Goal: Find specific page/section: Find specific page/section

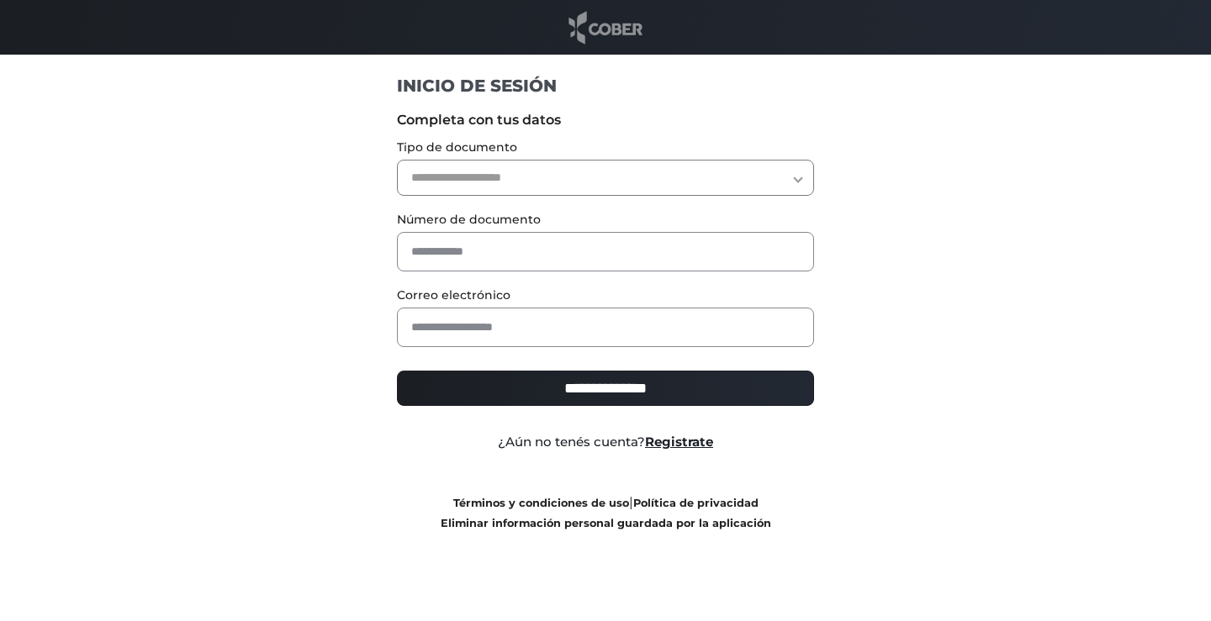
click at [594, 25] on img at bounding box center [605, 27] width 82 height 38
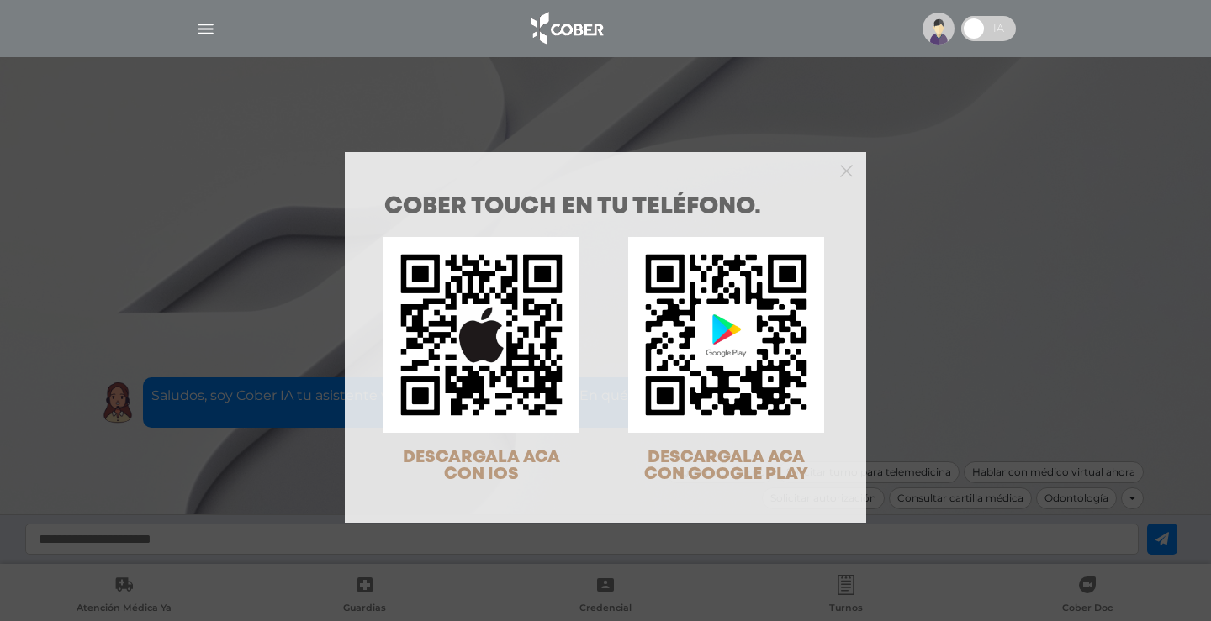
click at [949, 297] on div "COBER TOUCH en tu teléfono. DESCARGALA ACA CON IOS DESCARGALA ACA CON GOOGLE PL…" at bounding box center [605, 310] width 1211 height 621
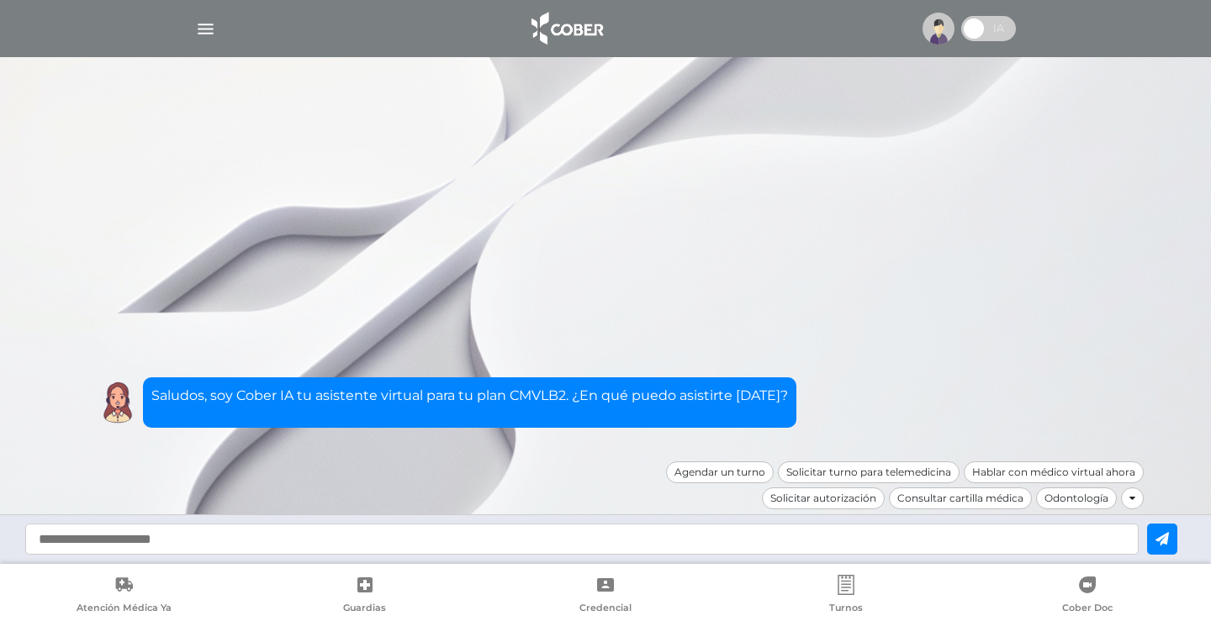
drag, startPoint x: 573, startPoint y: 50, endPoint x: 575, endPoint y: 38, distance: 12.7
click at [575, 41] on nav at bounding box center [605, 28] width 1211 height 57
click at [576, 35] on img at bounding box center [566, 28] width 88 height 40
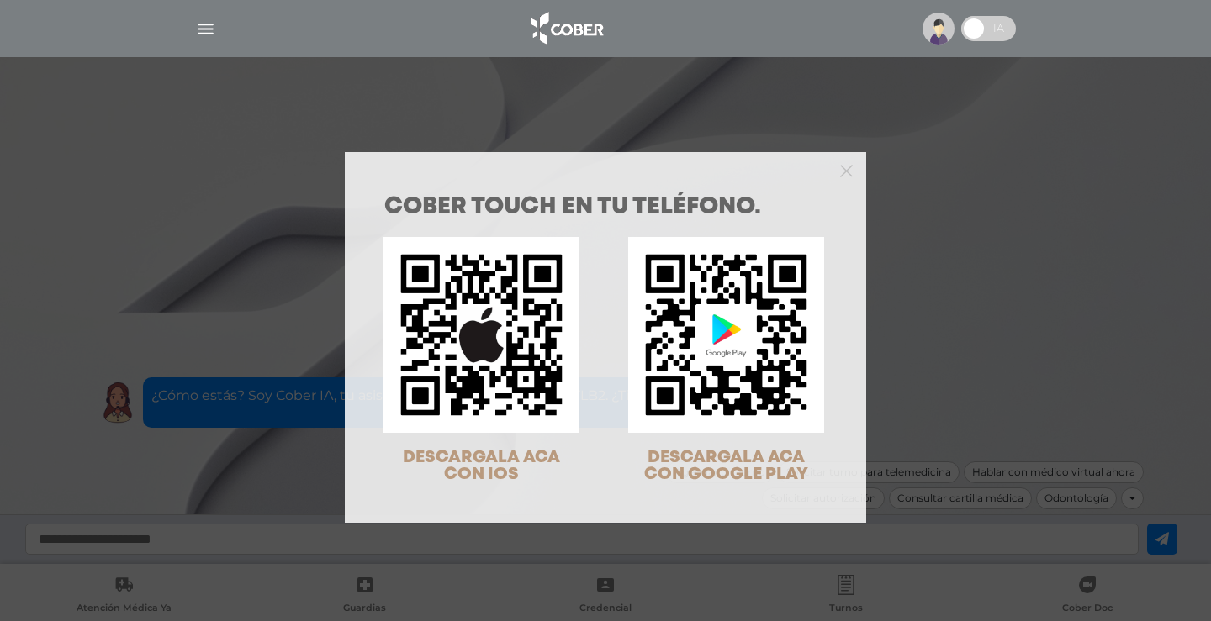
drag, startPoint x: 828, startPoint y: 152, endPoint x: 836, endPoint y: 162, distance: 12.6
click at [830, 154] on div at bounding box center [605, 169] width 521 height 34
click at [840, 162] on icon "Close" at bounding box center [846, 170] width 13 height 18
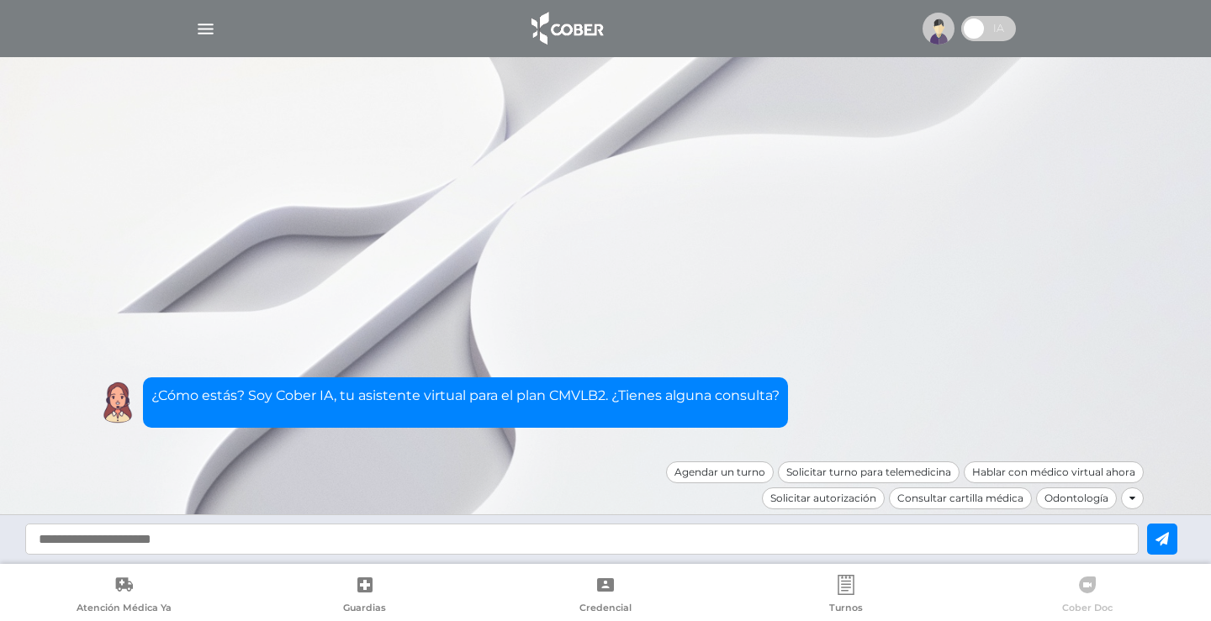
click at [1078, 584] on icon at bounding box center [1087, 585] width 20 height 20
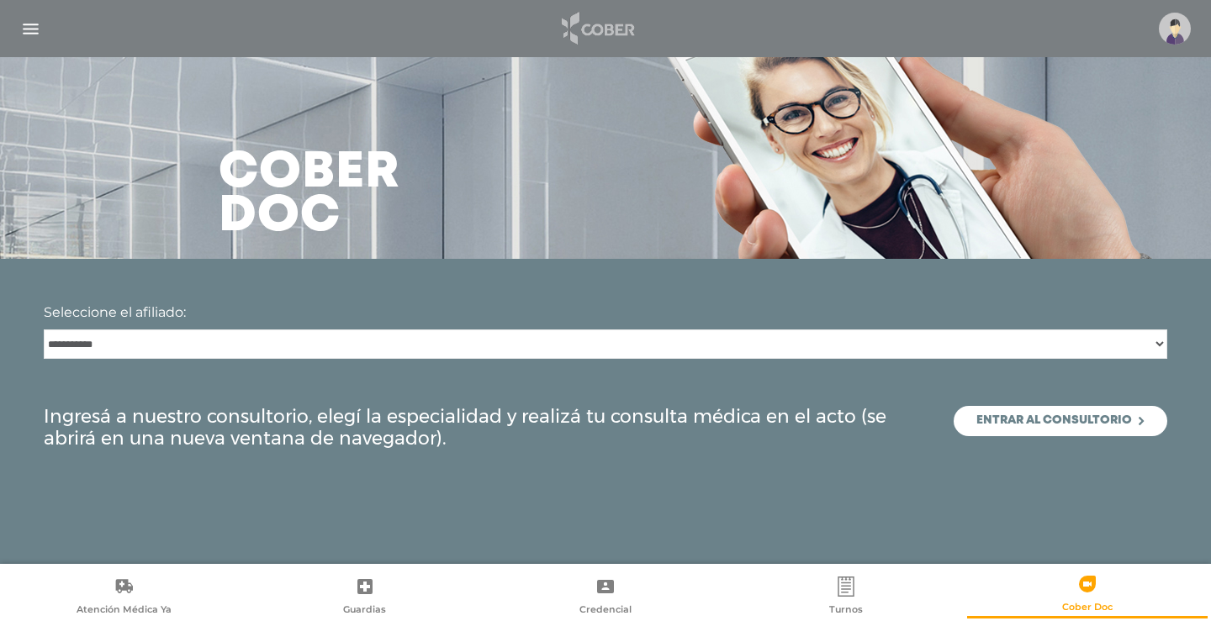
click at [616, 22] on img at bounding box center [596, 28] width 88 height 40
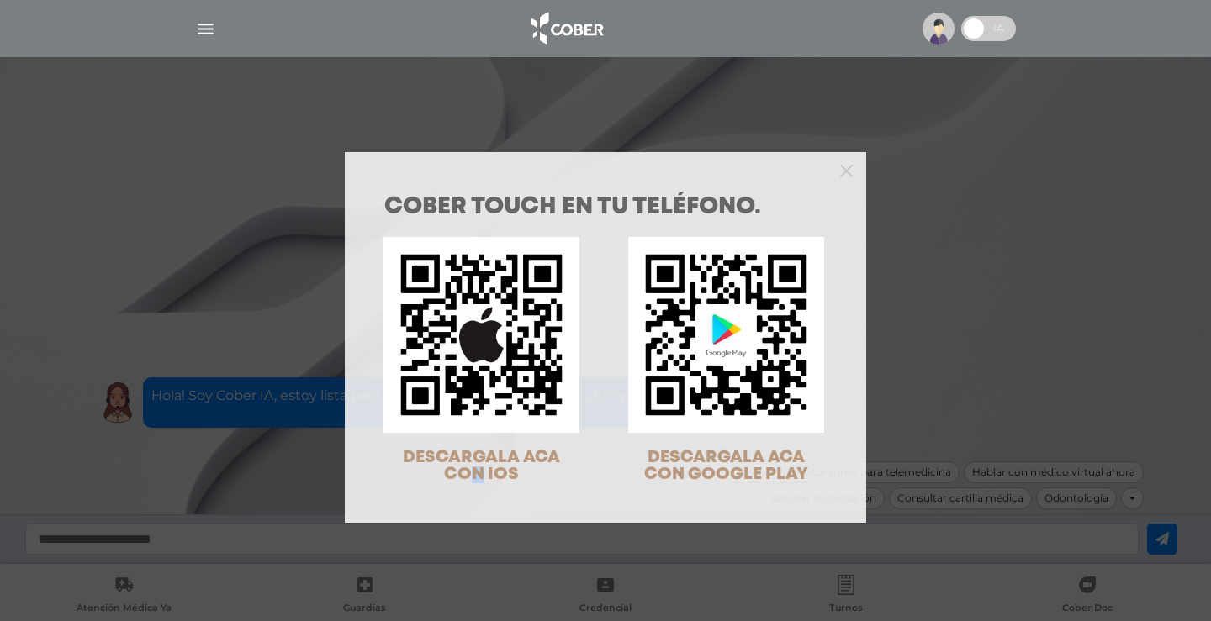
drag, startPoint x: 473, startPoint y: 474, endPoint x: 468, endPoint y: 334, distance: 140.5
click at [472, 470] on span "DESCARGALA ACA CON IOS" at bounding box center [481, 466] width 157 height 33
click at [468, 334] on img at bounding box center [481, 335] width 196 height 196
click at [844, 165] on icon "Close" at bounding box center [846, 171] width 13 height 13
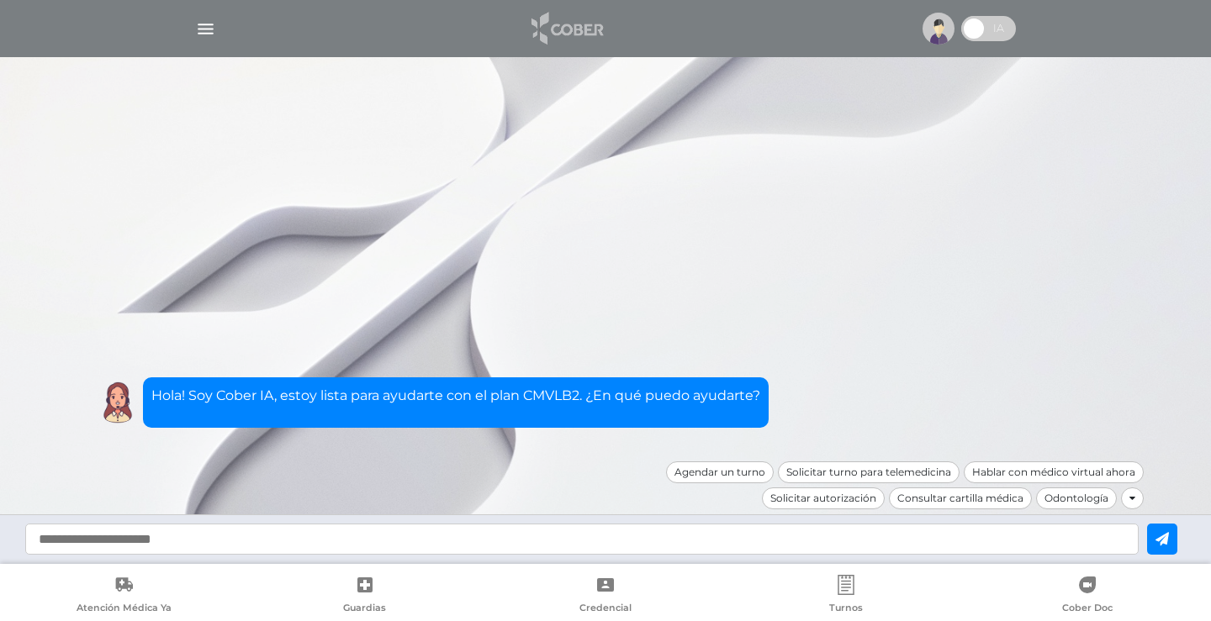
click at [584, 22] on img at bounding box center [566, 28] width 88 height 40
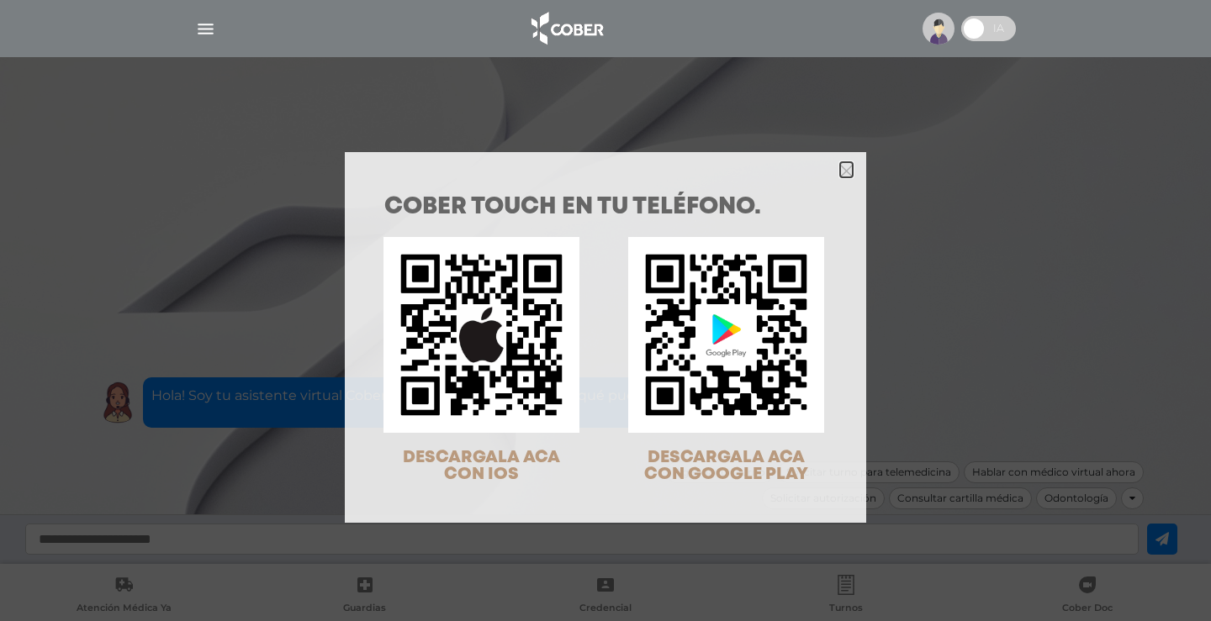
click at [843, 165] on icon "Close" at bounding box center [846, 171] width 13 height 13
click at [844, 176] on icon "Close" at bounding box center [846, 171] width 13 height 13
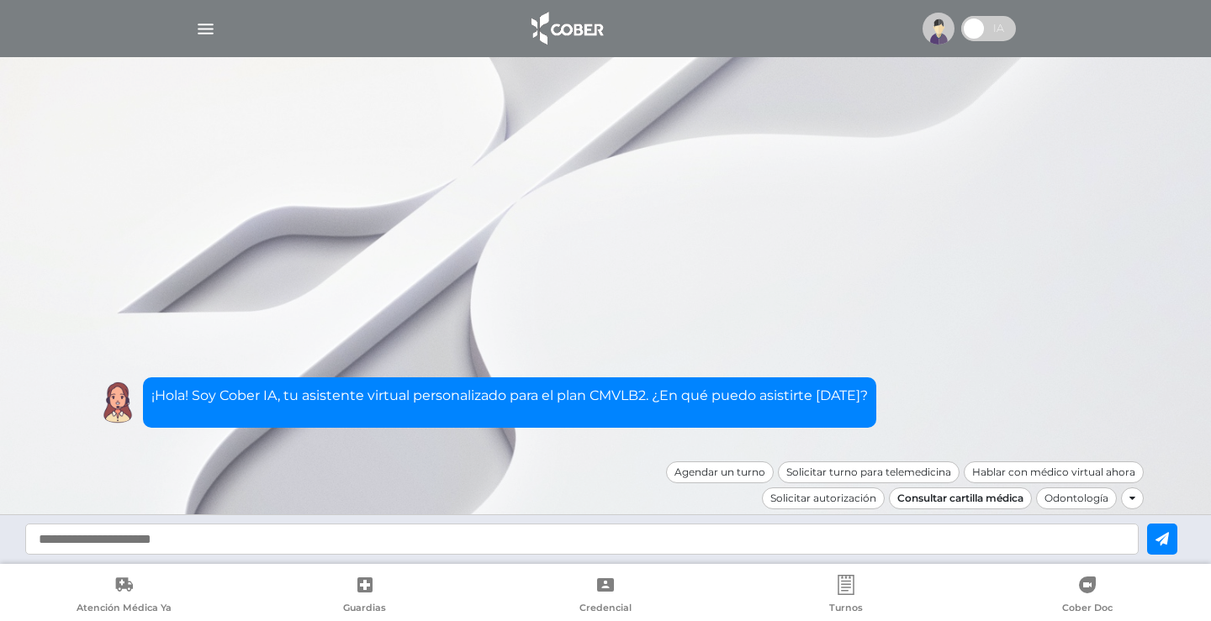
click at [921, 500] on div "Consultar cartilla médica" at bounding box center [960, 499] width 143 height 22
